Goal: Answer question/provide support: Answer question/provide support

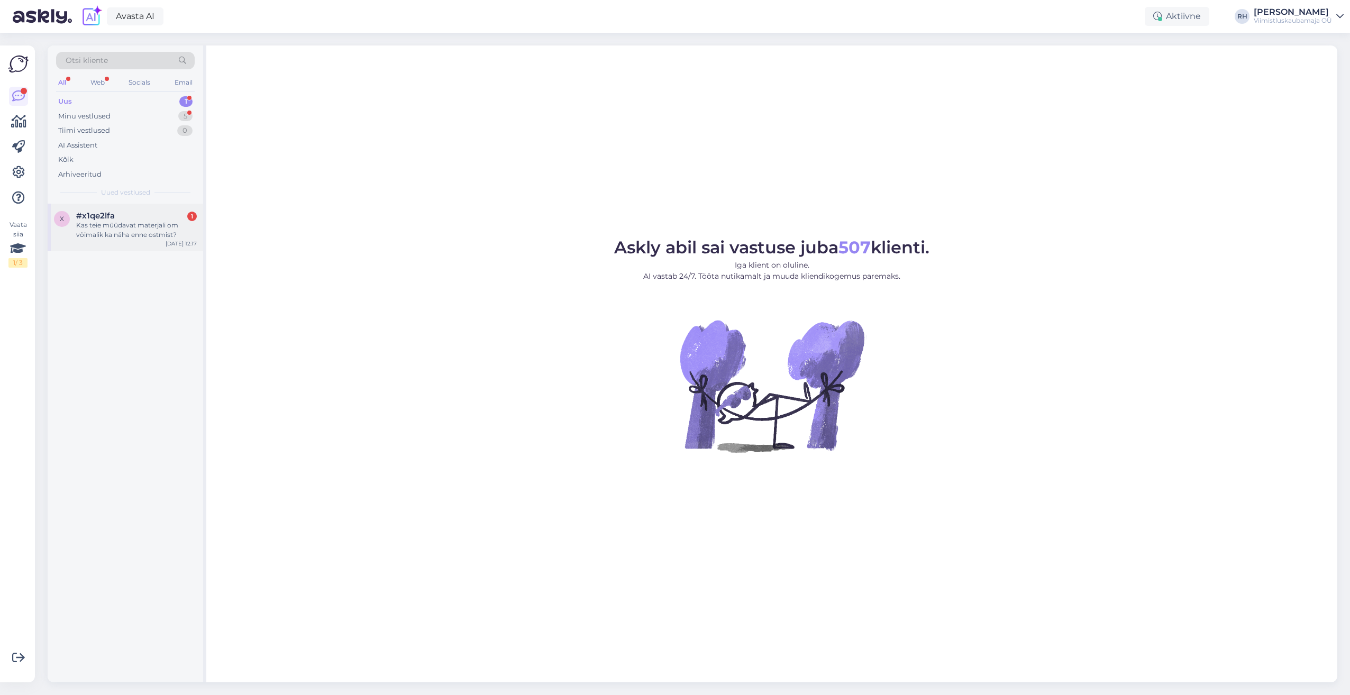
click at [146, 230] on div "Kas teie müüdavat materjali om võimalik ka näha enne ostmist?" at bounding box center [136, 230] width 121 height 19
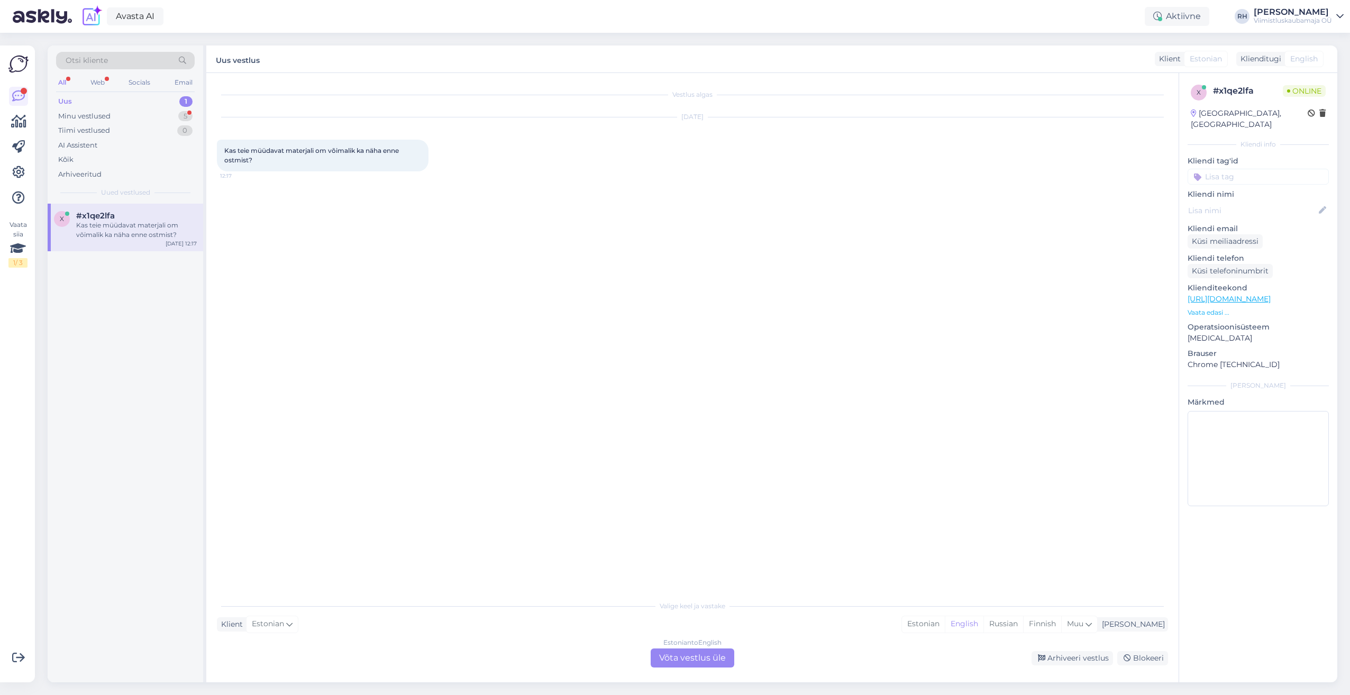
click at [683, 442] on div "Estonian to English Võta vestlus üle" at bounding box center [693, 658] width 84 height 19
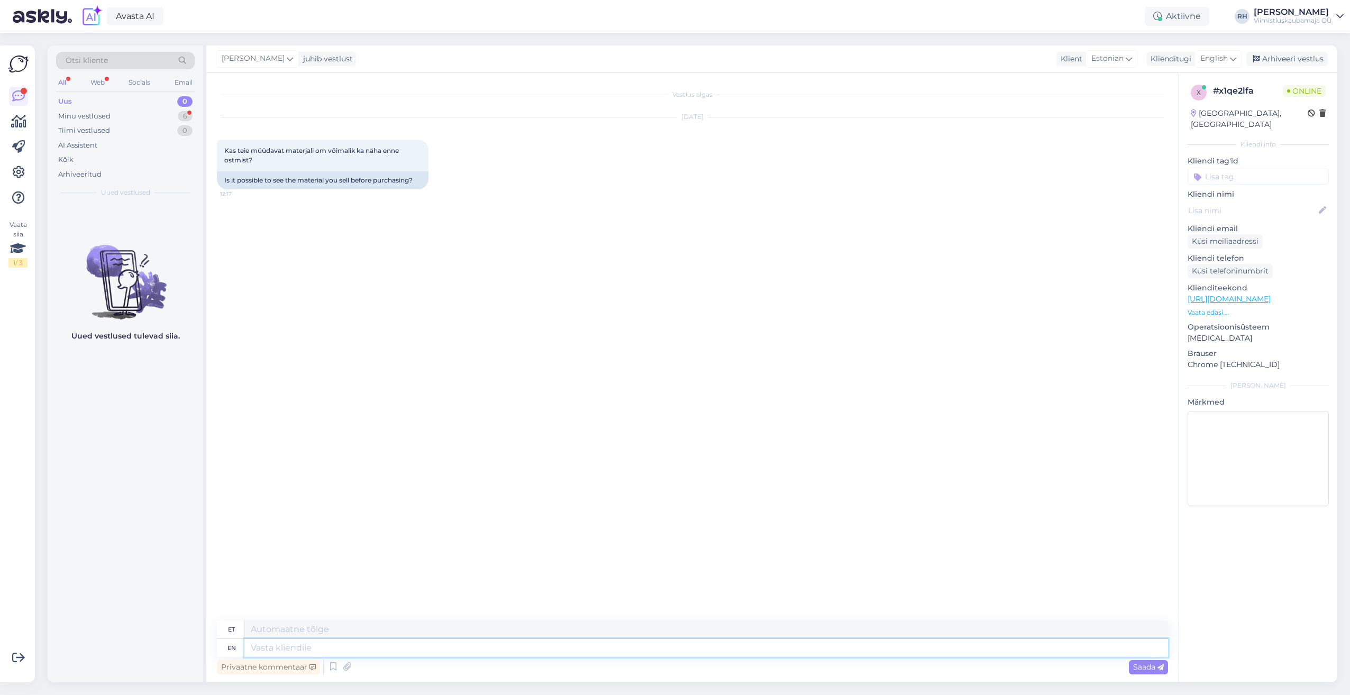
click at [296, 442] on textarea at bounding box center [706, 648] width 924 height 18
click at [695, 61] on span "English" at bounding box center [1214, 59] width 28 height 12
type input "est"
click at [695, 102] on link "Estonian" at bounding box center [1194, 105] width 116 height 17
click at [336, 442] on textarea at bounding box center [692, 646] width 951 height 22
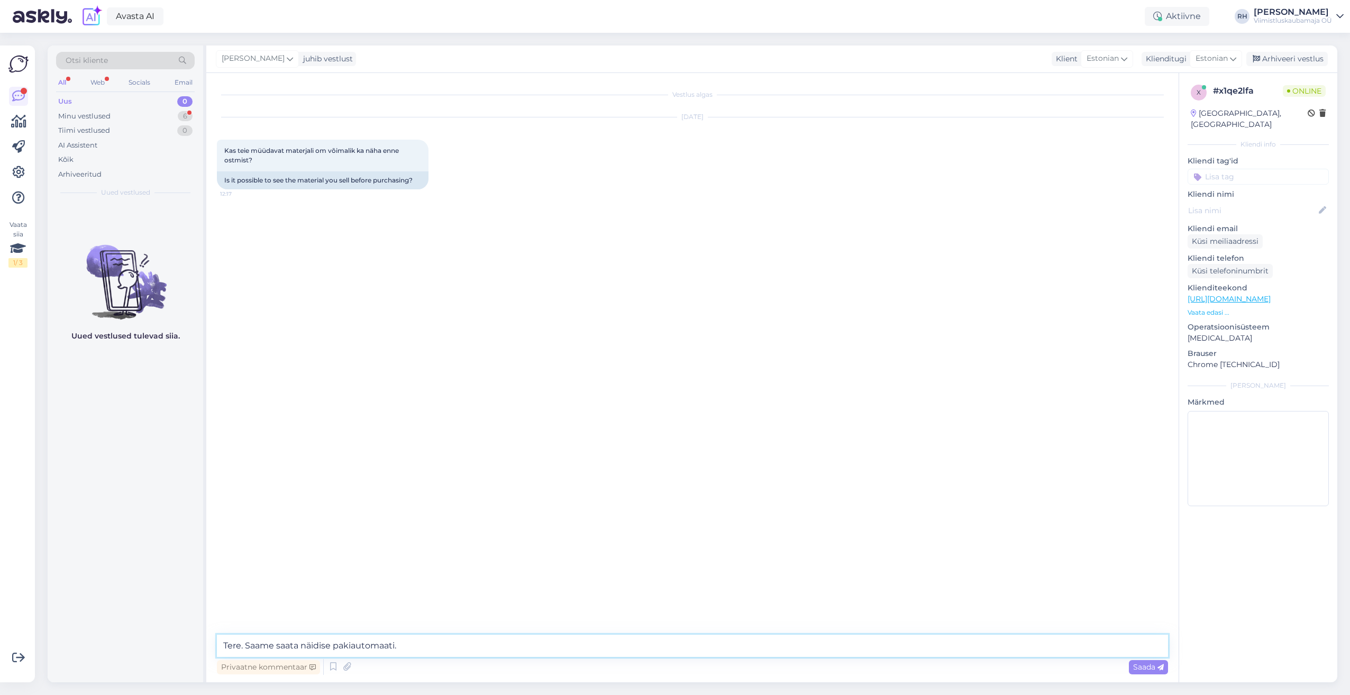
click at [335, 442] on textarea "Tere. Saame saata näidise pakiautomaati." at bounding box center [692, 646] width 951 height 22
click at [302, 442] on textarea "Tere. Saame saata näidise sobivasse DPD pakiautomaati." at bounding box center [692, 646] width 951 height 22
type textarea "Tere. Saame saata huvi pakkuvast tootest näidise sobivasse DPD pakiautomaati."
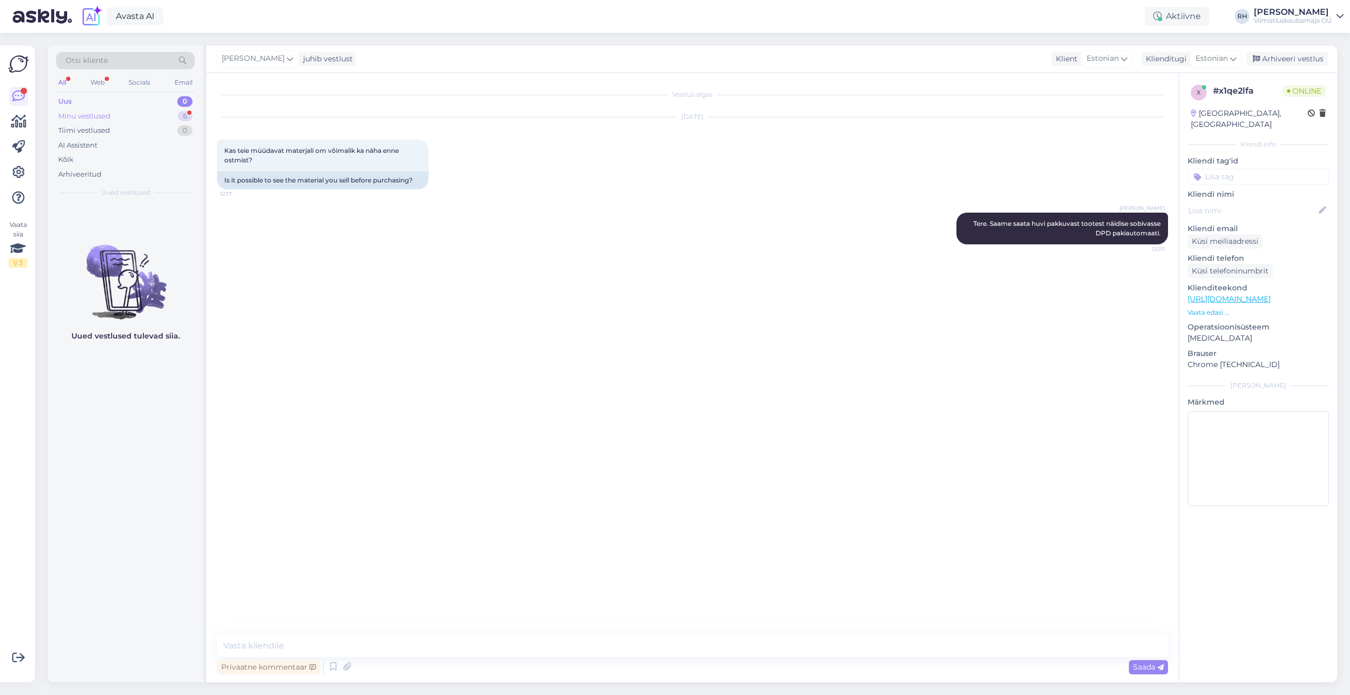
click at [140, 114] on div "Minu vestlused 6" at bounding box center [125, 116] width 139 height 15
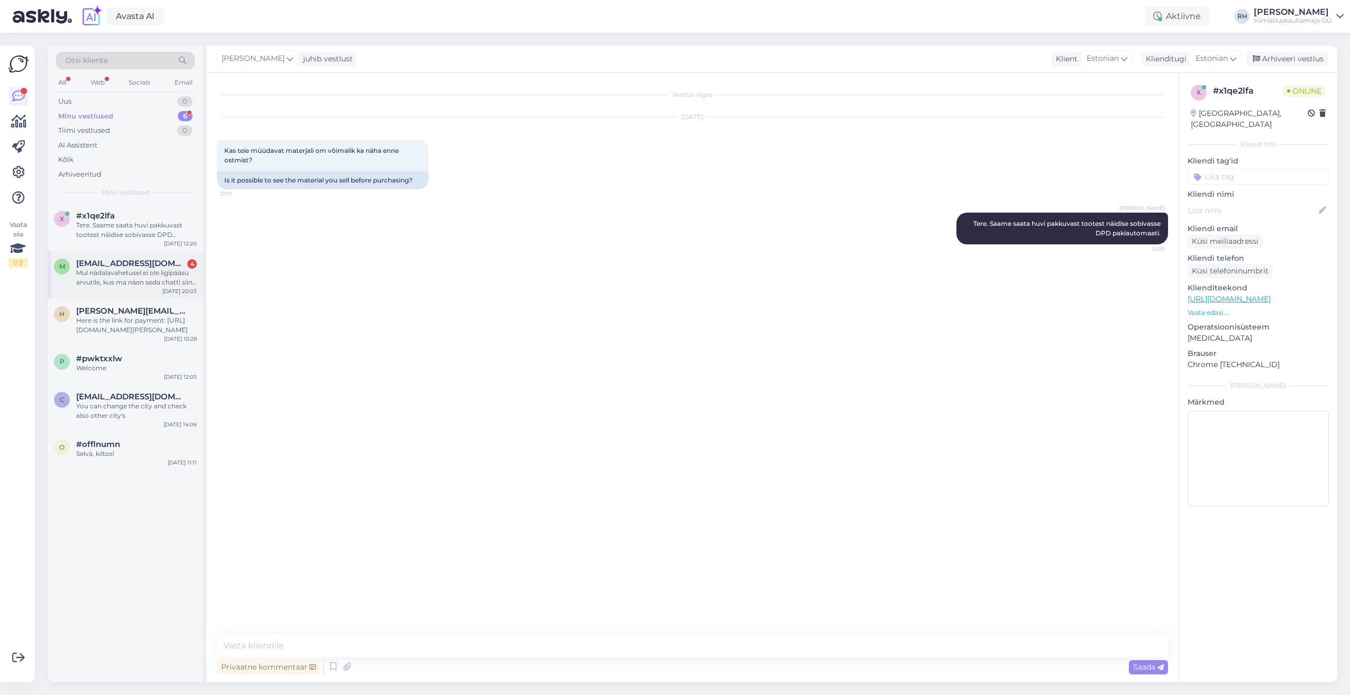
click at [120, 272] on div "Mul nädalavahetusel ei ole ligipääsu arvutile, kus ma näen seda chatti siin. Pa…" at bounding box center [136, 277] width 121 height 19
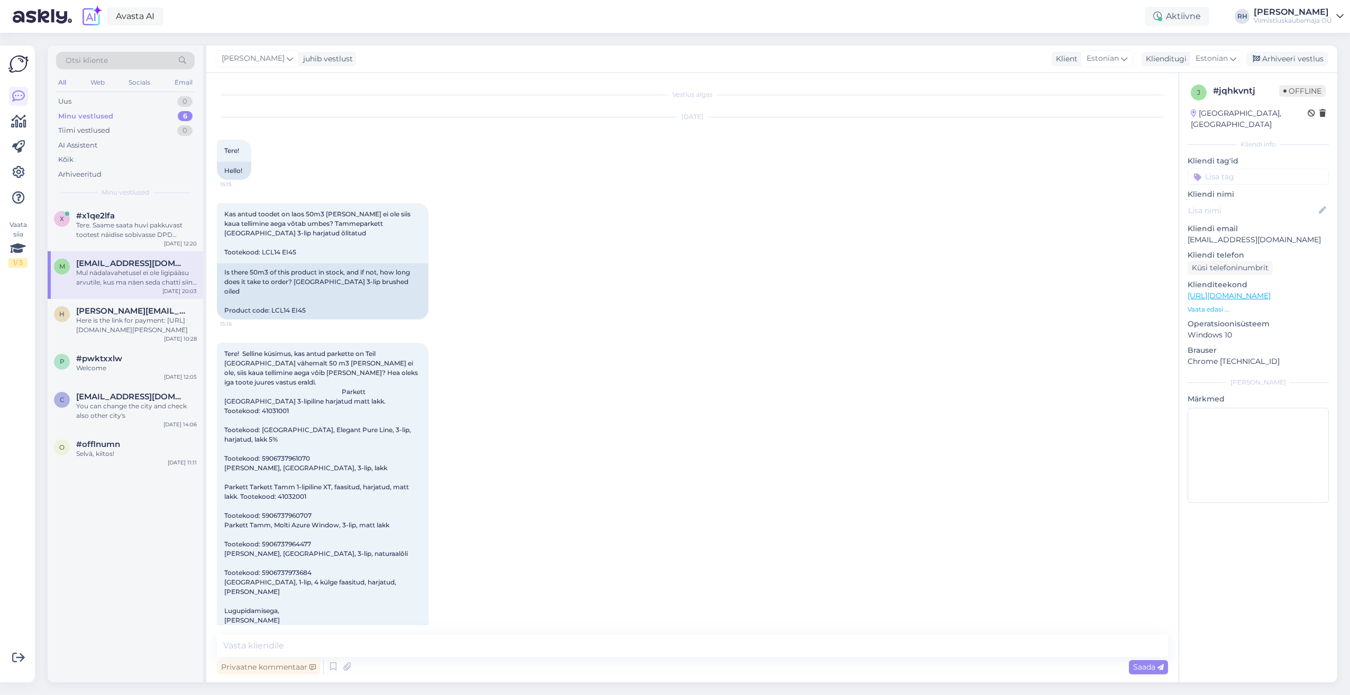
scroll to position [1824, 0]
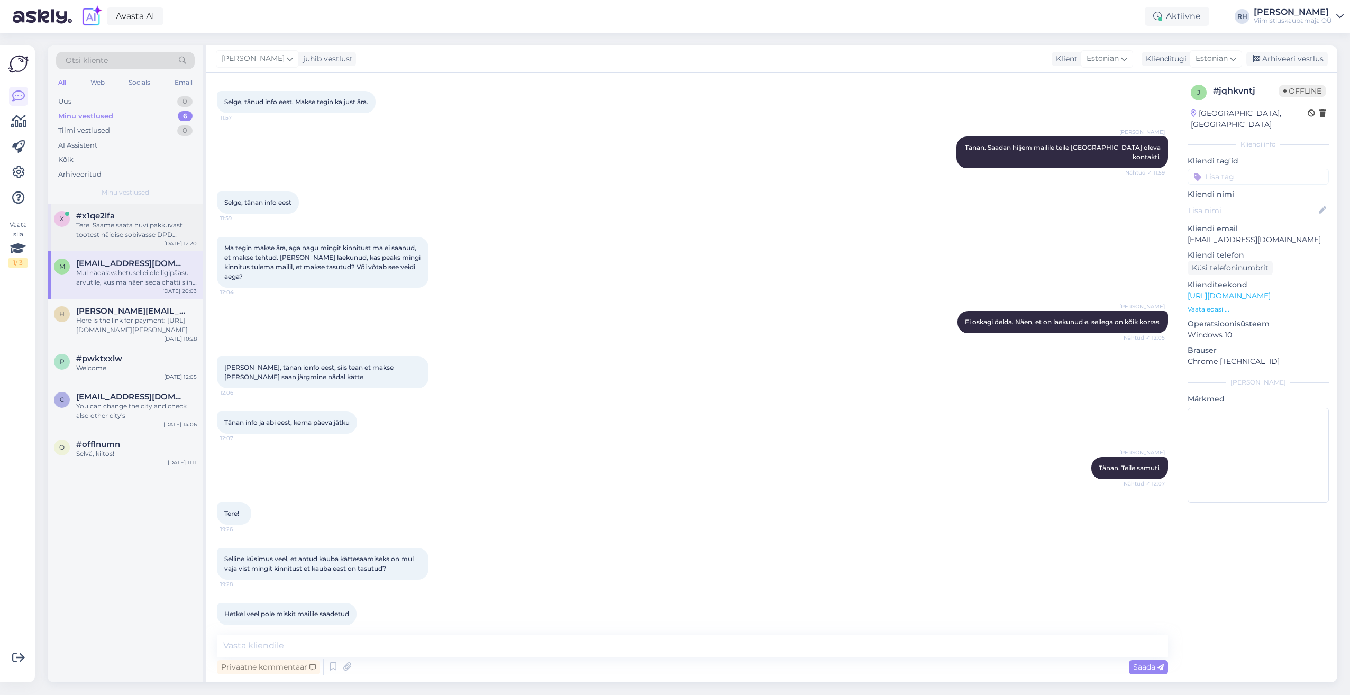
click at [95, 226] on div "Tere. Saame saata huvi pakkuvast tootest näidise sobivasse DPD pakiautomaati." at bounding box center [136, 230] width 121 height 19
